Goal: Navigation & Orientation: Understand site structure

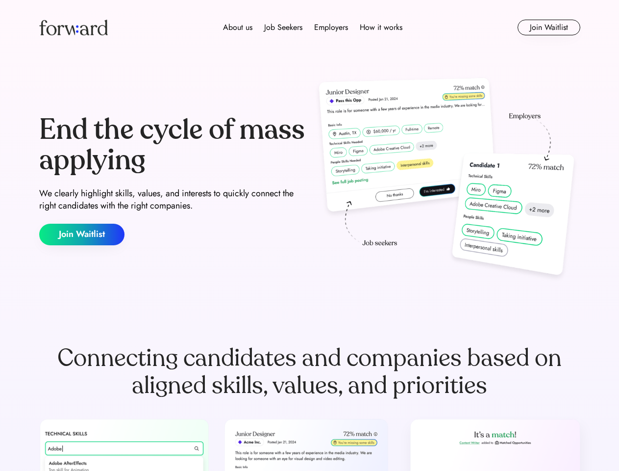
click at [309, 235] on div "End the cycle of mass applying We clearly highlight skills, values, and interes…" at bounding box center [309, 180] width 541 height 211
click at [310, 27] on div "About us Job Seekers Employers How it works" at bounding box center [313, 28] width 386 height 12
click at [74, 27] on img at bounding box center [73, 28] width 69 height 16
click at [313, 27] on div "About us Job Seekers Employers How it works" at bounding box center [313, 28] width 386 height 12
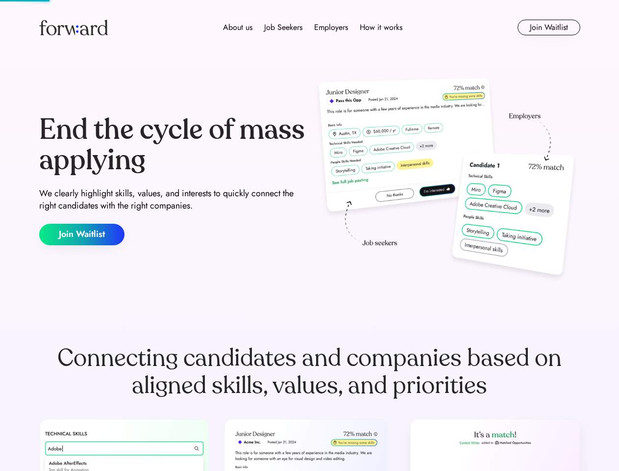
click at [238, 27] on div "About us" at bounding box center [237, 28] width 29 height 12
click at [283, 27] on div "Job Seekers" at bounding box center [283, 28] width 38 height 12
click at [331, 27] on div "Employers" at bounding box center [331, 28] width 34 height 12
click at [381, 27] on div "How it works" at bounding box center [381, 28] width 43 height 12
click at [549, 27] on button "Join Waitlist" at bounding box center [549, 28] width 63 height 16
